Goal: Transaction & Acquisition: Subscribe to service/newsletter

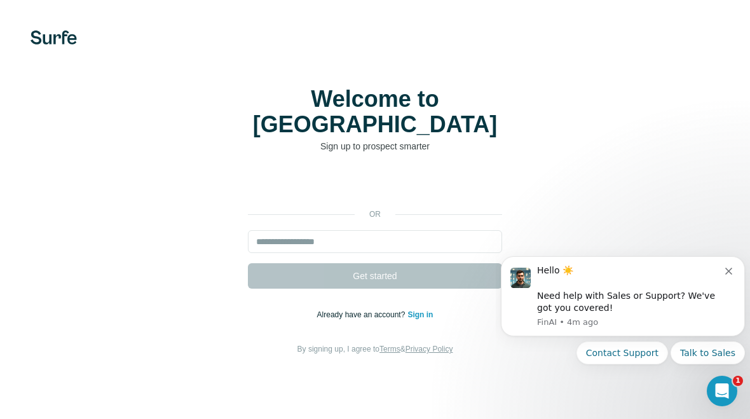
click at [442, 173] on div "Sign in with Google. Opens in new tab" at bounding box center [375, 186] width 254 height 28
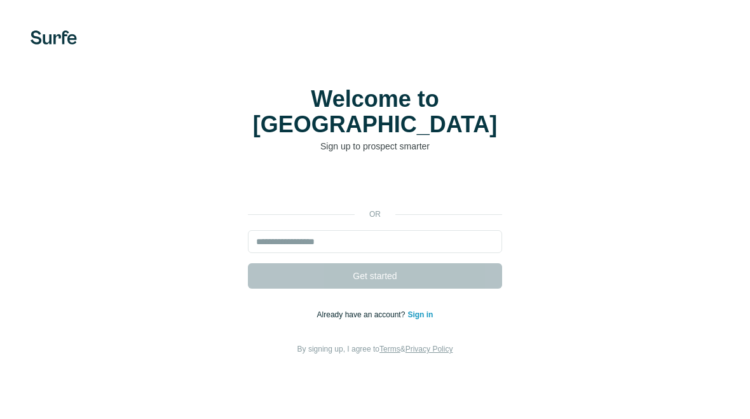
click at [413, 310] on link "Sign in" at bounding box center [419, 314] width 25 height 9
